Goal: Task Accomplishment & Management: Manage account settings

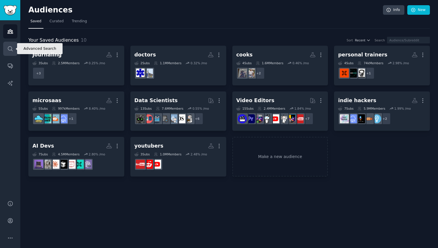
click at [8, 50] on icon "Sidebar" at bounding box center [10, 49] width 6 height 6
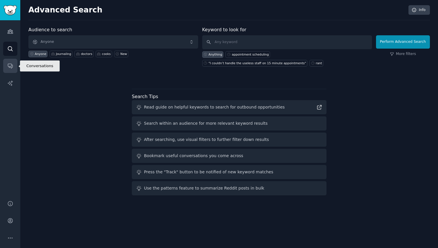
click at [11, 69] on icon "Sidebar" at bounding box center [10, 66] width 6 height 6
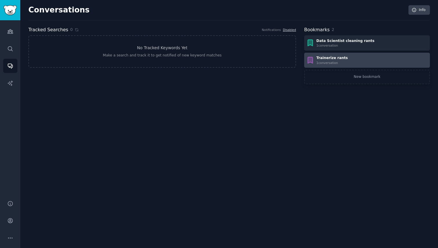
click at [326, 56] on div "Trainerize rants" at bounding box center [332, 58] width 32 height 5
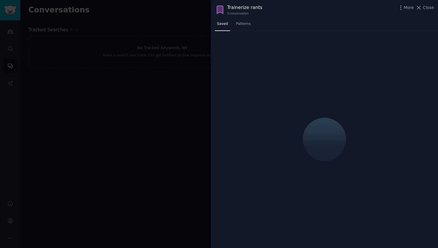
click at [159, 75] on div at bounding box center [219, 124] width 438 height 248
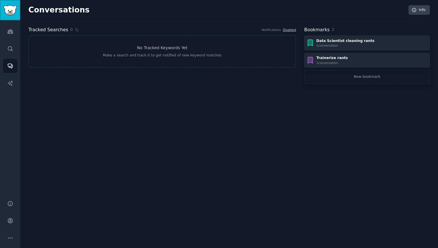
click at [14, 13] on img "Sidebar" at bounding box center [9, 10] width 13 height 10
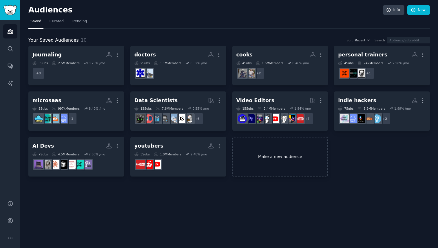
click at [273, 164] on link "Make a new audience" at bounding box center [280, 157] width 96 height 40
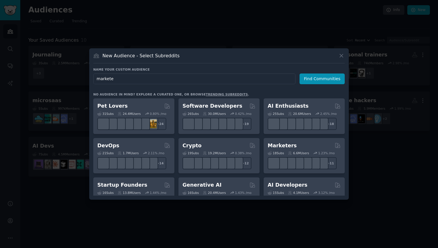
type input "marketes"
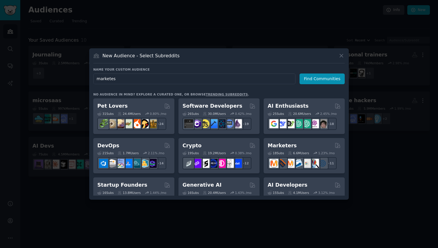
click button "Find Communities" at bounding box center [321, 79] width 45 height 11
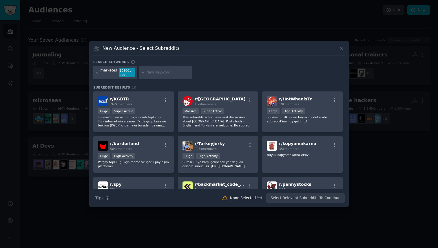
click at [97, 74] on div at bounding box center [96, 72] width 3 height 9
click at [98, 74] on icon at bounding box center [96, 72] width 3 height 3
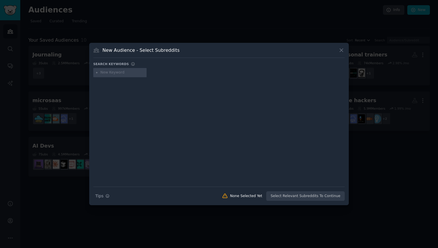
click at [126, 74] on input "text" at bounding box center [122, 72] width 44 height 5
type input "marketers"
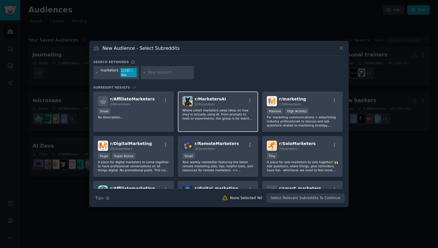
click at [203, 117] on p "Where smart marketers swap ideas on how they're actually using AI. From prompts…" at bounding box center [217, 114] width 71 height 12
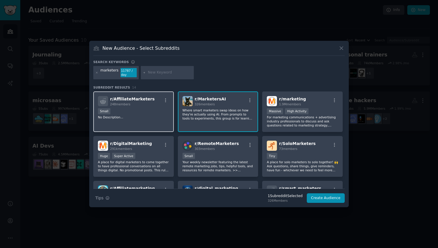
click at [151, 122] on div "r/ AffiliateMarketers 248 members Small No Description..." at bounding box center [133, 111] width 80 height 41
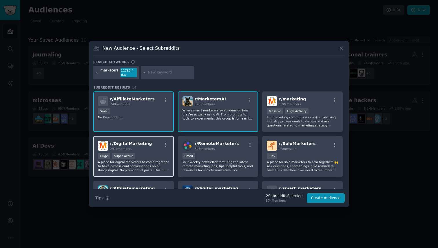
click at [151, 153] on div "Huge Super Active" at bounding box center [133, 156] width 71 height 7
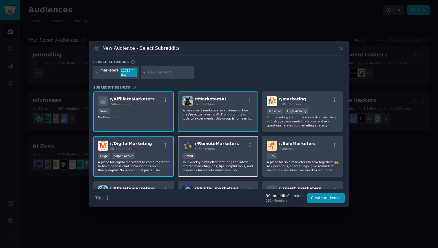
click at [197, 155] on div "100 - 1000 members Small" at bounding box center [217, 156] width 71 height 7
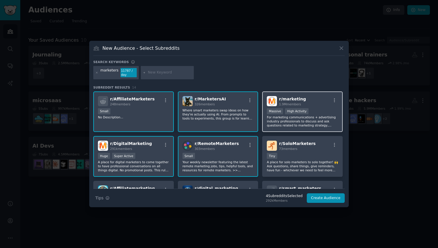
click at [291, 126] on p "For marketing communications + advertising industry professionals to discuss an…" at bounding box center [302, 121] width 71 height 12
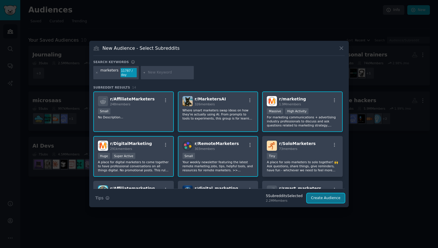
click at [319, 199] on button "Create Audience" at bounding box center [325, 198] width 38 height 10
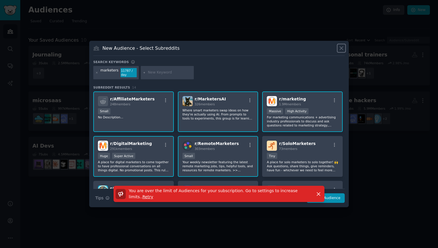
click at [343, 46] on icon at bounding box center [341, 48] width 6 height 6
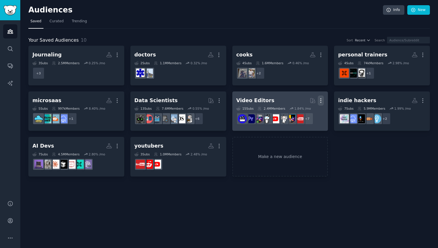
click at [323, 99] on icon "button" at bounding box center [320, 101] width 6 height 6
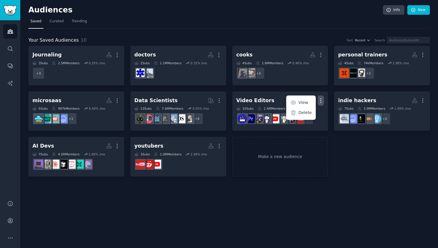
click at [362, 184] on div "Audiences Info New Saved Curated Trending Your Saved Audiences 10 Sort Recent S…" at bounding box center [228, 124] width 417 height 248
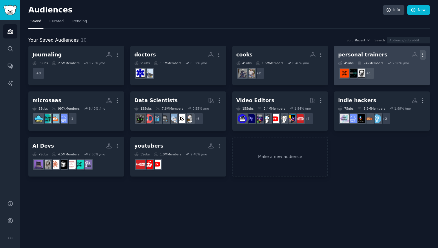
click at [423, 55] on icon "button" at bounding box center [422, 55] width 1 height 4
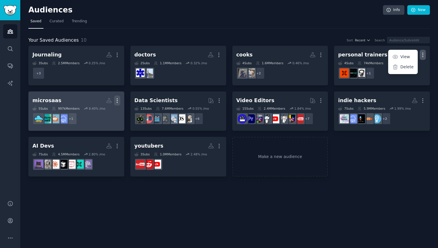
click at [118, 98] on icon "button" at bounding box center [117, 101] width 6 height 6
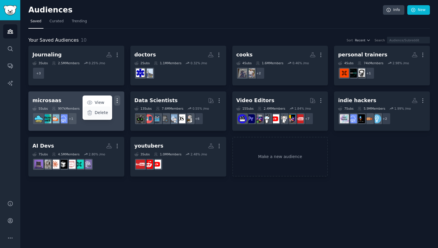
click at [109, 115] on div "Delete" at bounding box center [96, 112] width 27 height 12
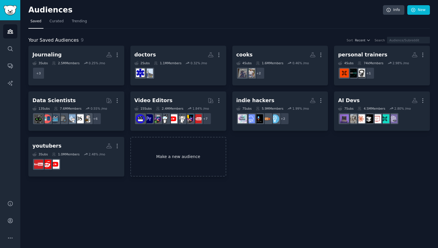
click at [198, 161] on link "Make a new audience" at bounding box center [178, 157] width 96 height 40
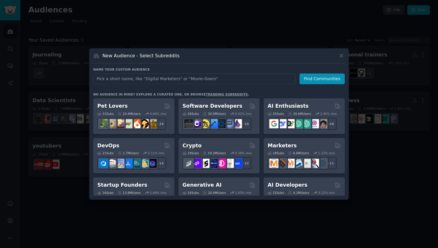
click at [411, 135] on div at bounding box center [219, 124] width 438 height 248
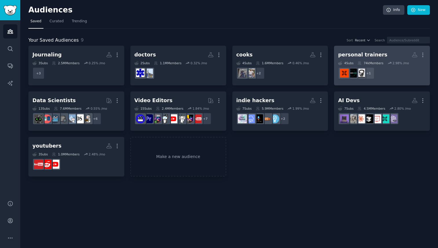
click at [366, 60] on h2 "personal trainers Custom Audience More" at bounding box center [382, 55] width 88 height 10
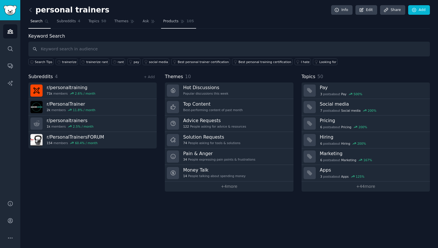
click at [168, 25] on link "Products 105" at bounding box center [178, 23] width 35 height 12
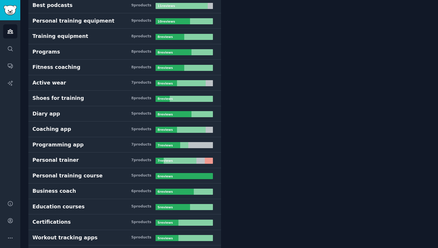
scroll to position [157, 0]
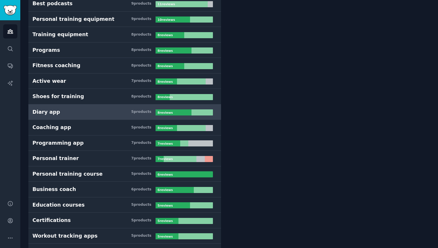
click at [103, 110] on h3 "Diary app 5 product s" at bounding box center [93, 112] width 123 height 7
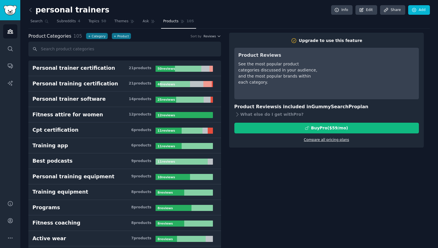
click at [311, 142] on link "Compare all pricing plans" at bounding box center [326, 140] width 45 height 4
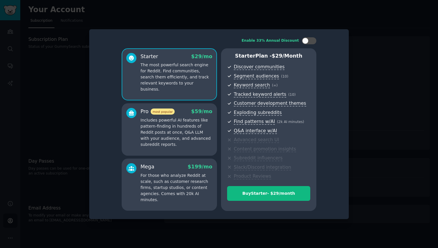
click at [181, 127] on p "Includes powerful AI features like pattern-finding in hundreds of Reddit posts …" at bounding box center [176, 132] width 72 height 30
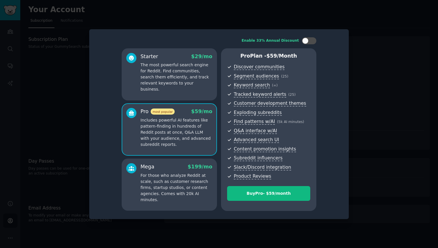
click at [186, 70] on p "The most powerful search engine for Reddit. Find communities, search them effic…" at bounding box center [176, 77] width 72 height 30
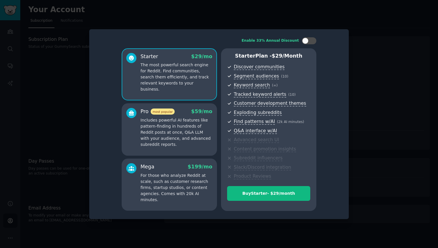
click at [180, 138] on p "Includes powerful AI features like pattern-finding in hundreds of Reddit posts …" at bounding box center [176, 132] width 72 height 30
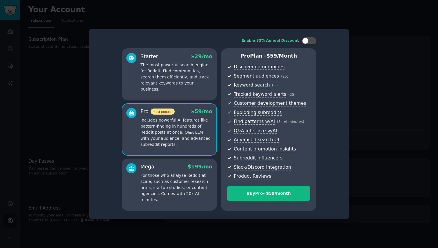
click at [184, 90] on div "Starter $ 29 /mo The most powerful search engine for Reddit. Find communities, …" at bounding box center [169, 74] width 95 height 52
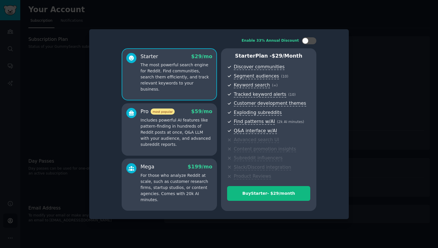
click at [193, 150] on div "Pro most popular $ 59 /mo Includes powerful AI features like pattern-finding in…" at bounding box center [169, 129] width 95 height 52
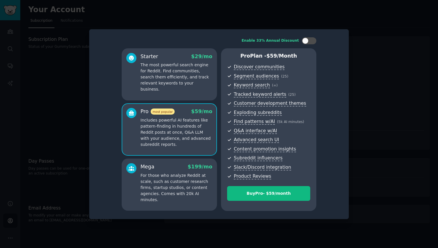
click at [361, 76] on div at bounding box center [219, 124] width 438 height 248
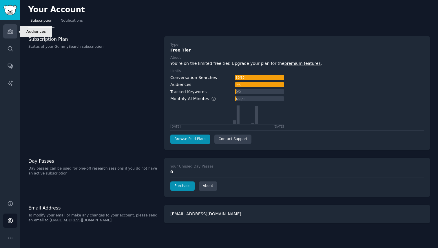
click at [10, 27] on link "Audiences" at bounding box center [10, 31] width 14 height 14
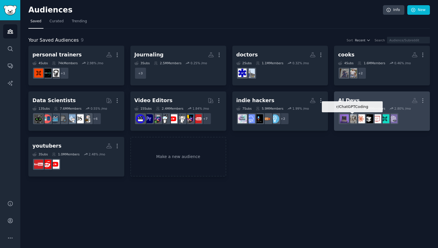
click at [354, 119] on img at bounding box center [352, 118] width 9 height 9
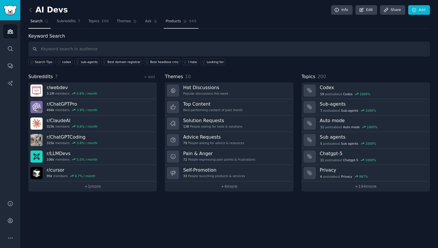
click at [179, 18] on link "Products 545" at bounding box center [181, 23] width 35 height 12
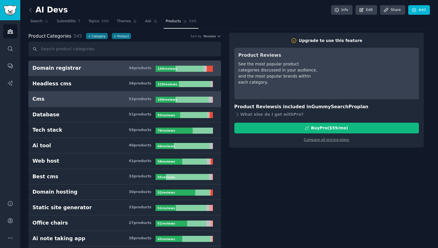
click at [106, 95] on h3 "Cms 52 product s" at bounding box center [93, 98] width 123 height 7
